Goal: Information Seeking & Learning: Learn about a topic

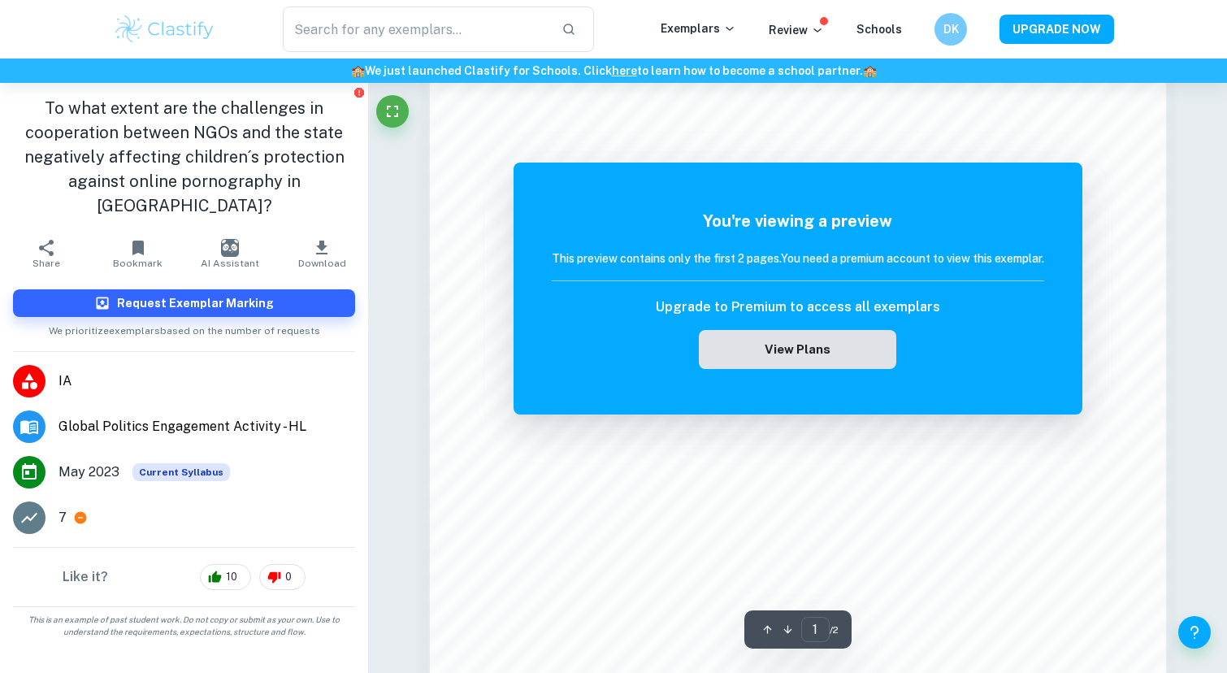
scroll to position [1467, 0]
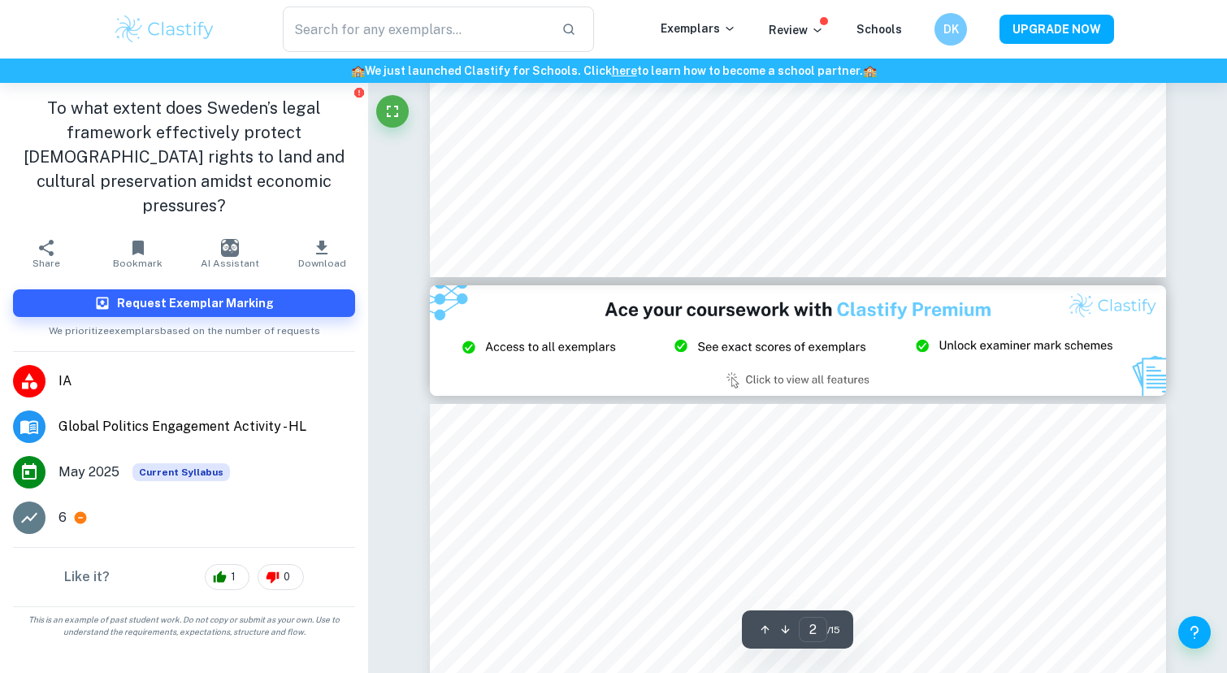
type input "3"
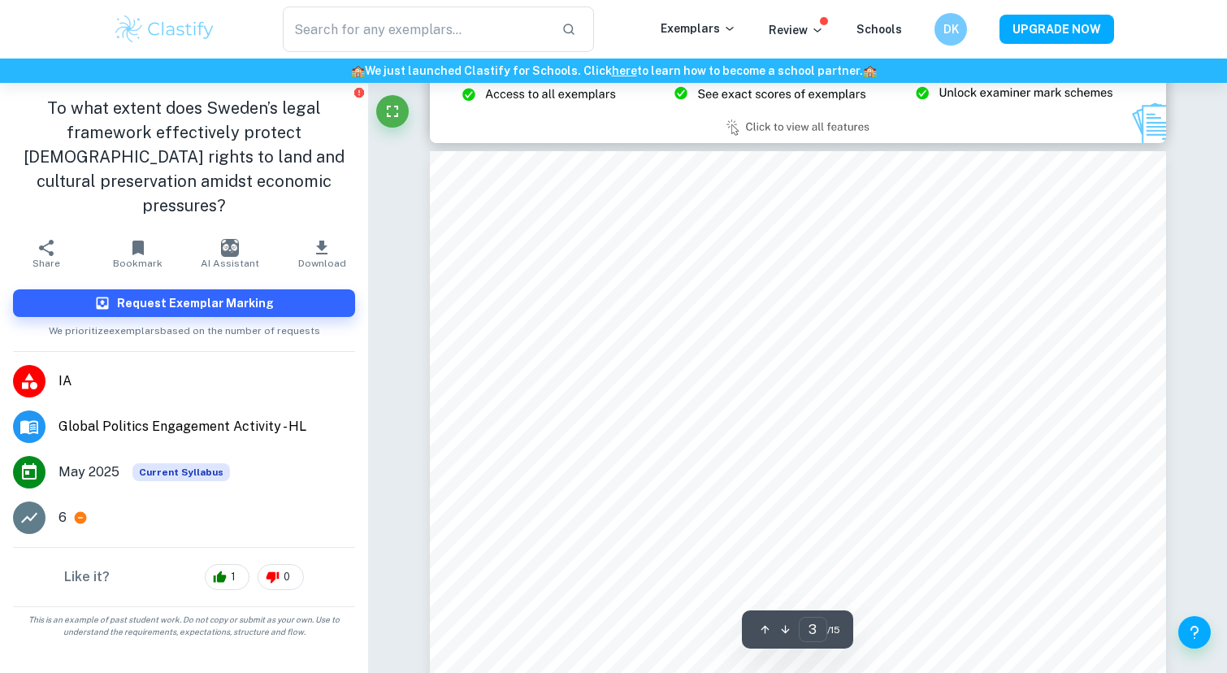
scroll to position [2105, 0]
